Goal: Complete application form: Complete application form

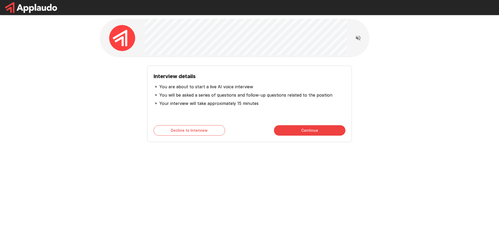
click at [312, 132] on button "Continue" at bounding box center [310, 130] width 72 height 10
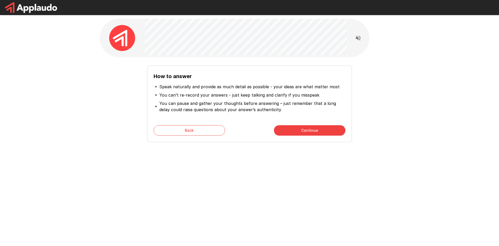
click at [295, 133] on button "Continue" at bounding box center [310, 130] width 72 height 10
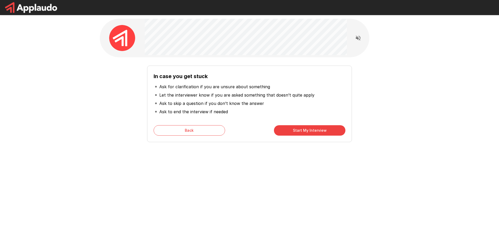
click at [288, 132] on button "Start My Interview" at bounding box center [310, 130] width 72 height 10
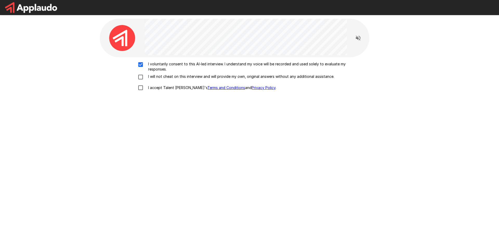
click at [142, 76] on div "I voluntarily consent to this AI-led interview. I understand my voice will be r…" at bounding box center [249, 77] width 295 height 32
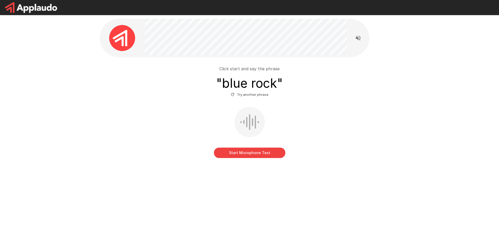
click at [258, 149] on button "Start Microphone Test" at bounding box center [250, 152] width 72 height 10
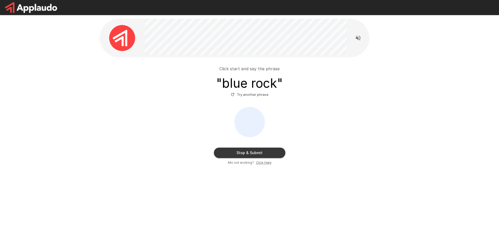
click at [258, 150] on button "Stop & Submit" at bounding box center [250, 152] width 72 height 10
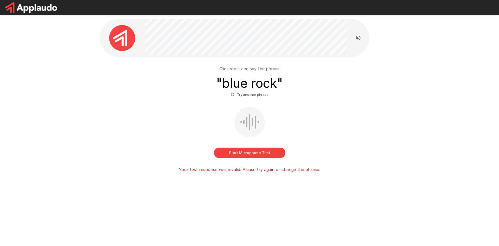
click at [266, 150] on button "Start Microphone Test" at bounding box center [250, 152] width 72 height 10
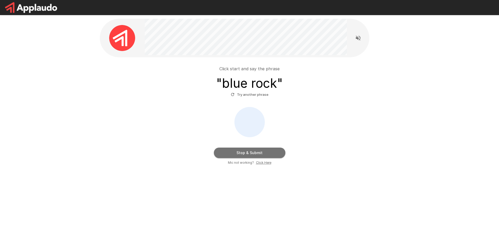
click at [232, 150] on button "Stop & Submit" at bounding box center [250, 152] width 72 height 10
